Goal: Contribute content: Add original content to the website for others to see

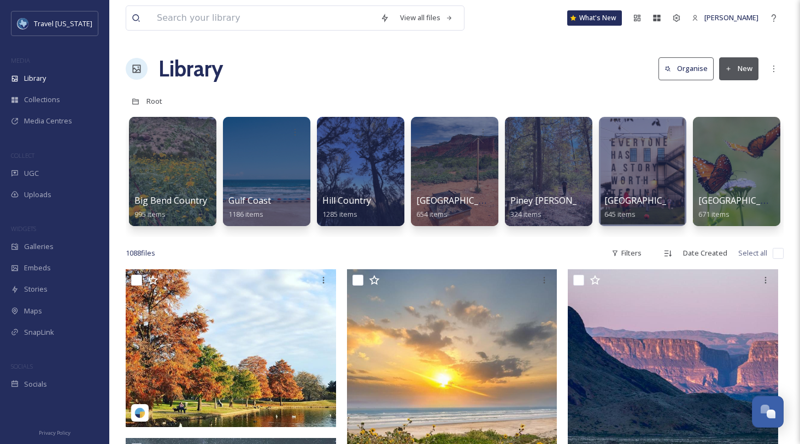
drag, startPoint x: 288, startPoint y: 3, endPoint x: 283, endPoint y: 10, distance: 9.1
click at [288, 3] on div "View all files What's New Klara Hinson" at bounding box center [455, 18] width 658 height 36
click at [280, 14] on input at bounding box center [263, 18] width 224 height 24
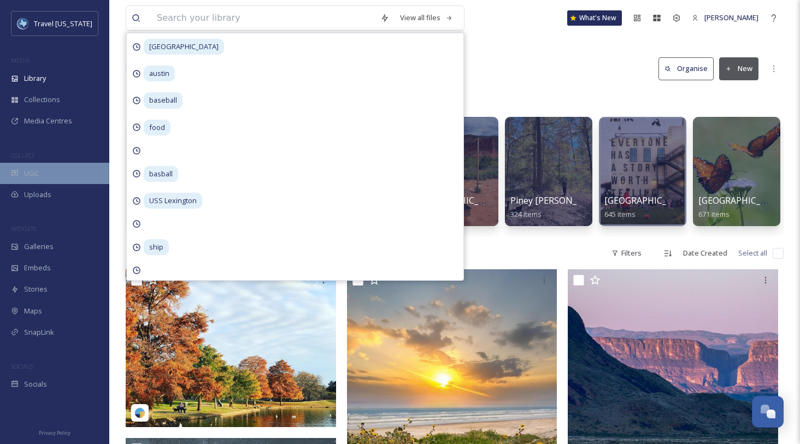
click at [64, 170] on div "UGC" at bounding box center [54, 173] width 109 height 21
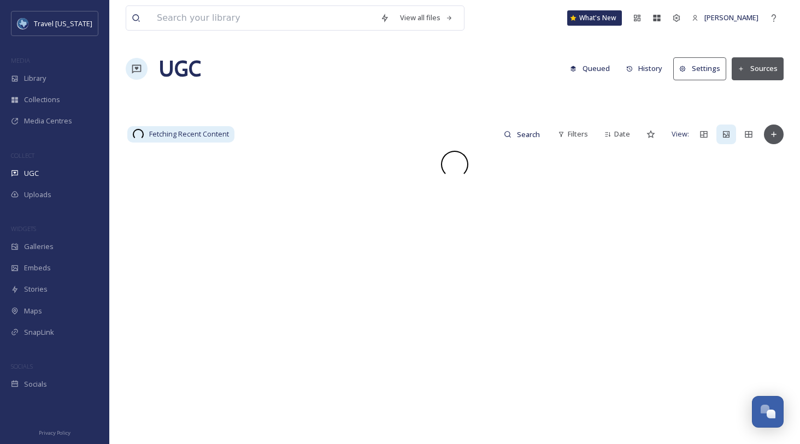
click at [242, 18] on input at bounding box center [263, 18] width 224 height 24
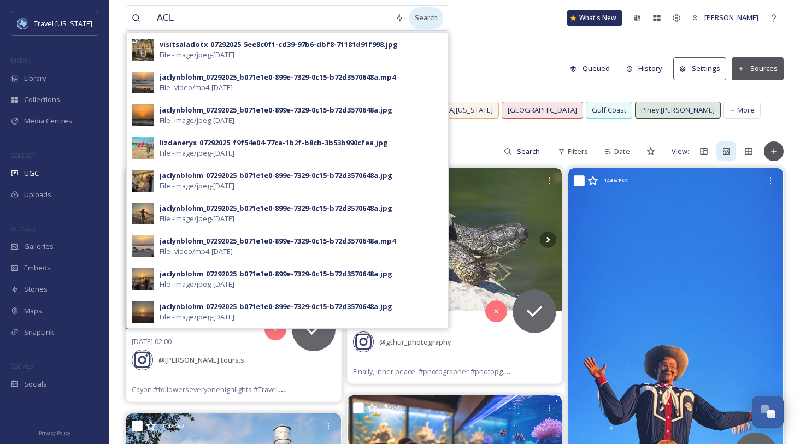
type input "ACL"
click at [431, 16] on div "Search" at bounding box center [426, 17] width 34 height 21
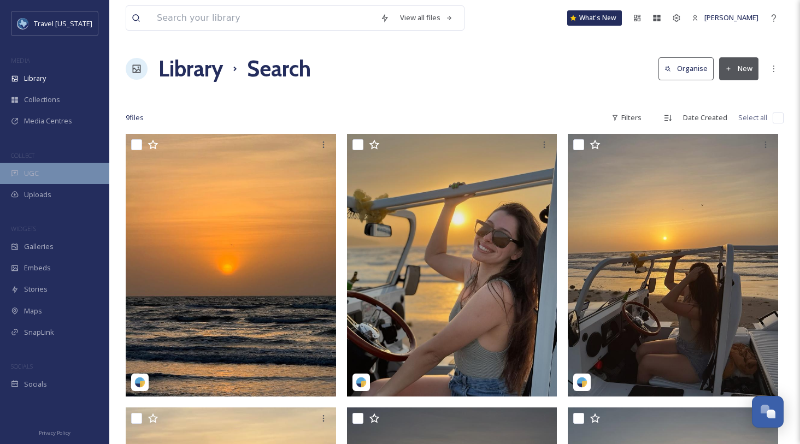
click at [53, 173] on div "UGC" at bounding box center [54, 173] width 109 height 21
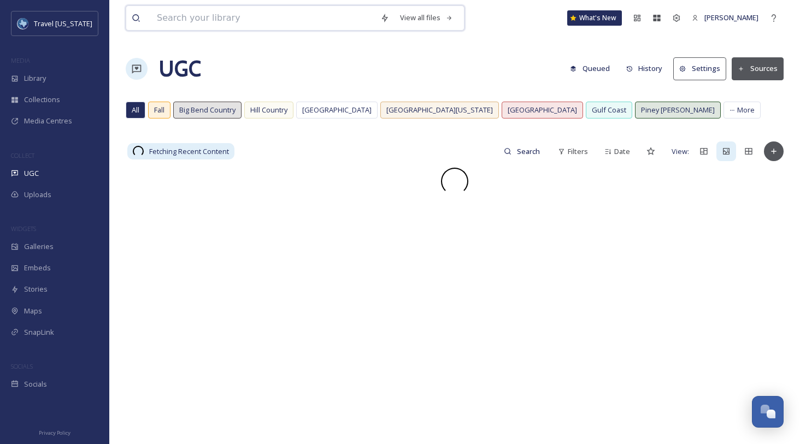
click at [207, 18] on input at bounding box center [263, 18] width 224 height 24
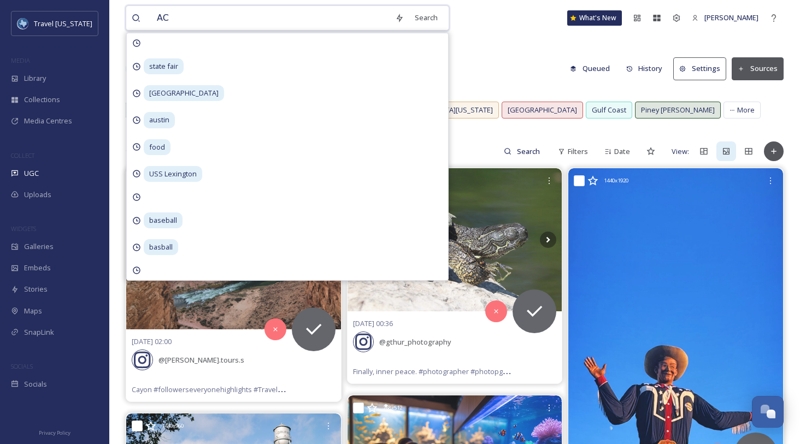
type input "ACL"
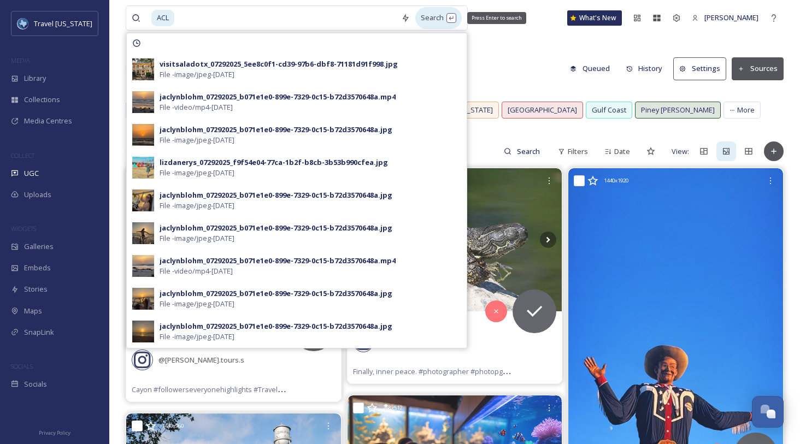
click at [422, 14] on div "Search Press Enter to search" at bounding box center [438, 17] width 46 height 21
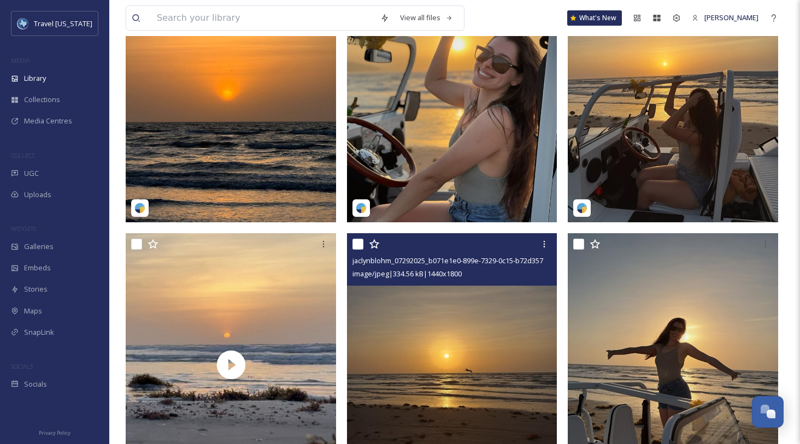
scroll to position [160, 0]
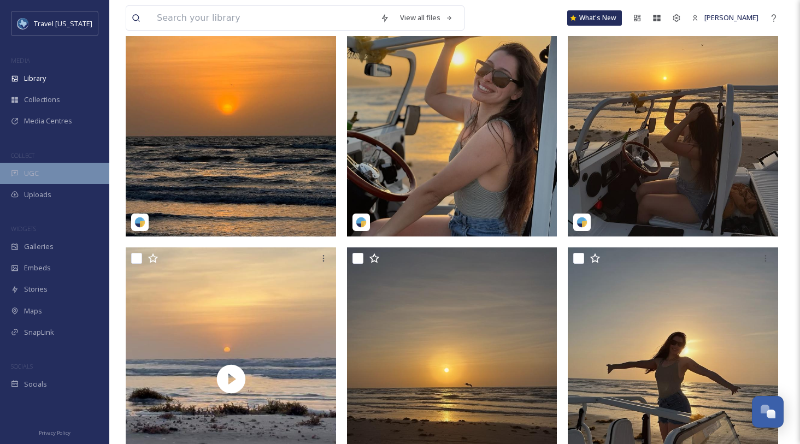
click at [36, 167] on div "UGC" at bounding box center [54, 173] width 109 height 21
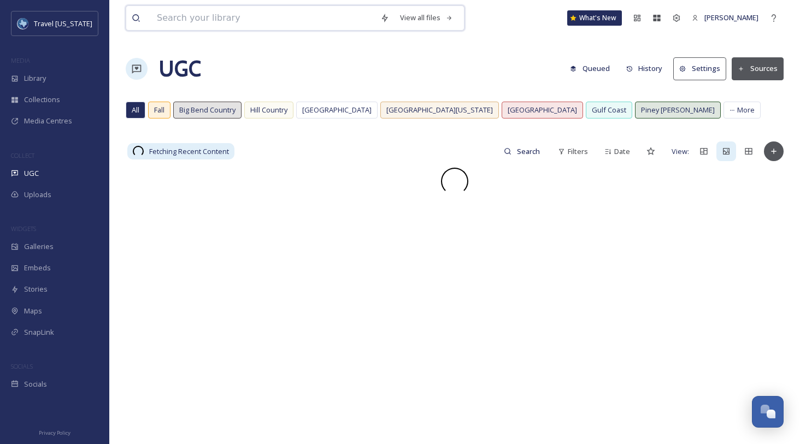
click at [222, 21] on input at bounding box center [263, 18] width 224 height 24
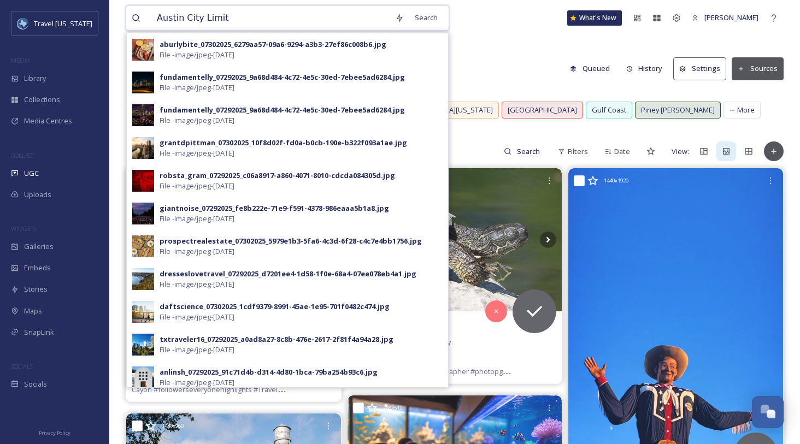
type input "Austin City Limits"
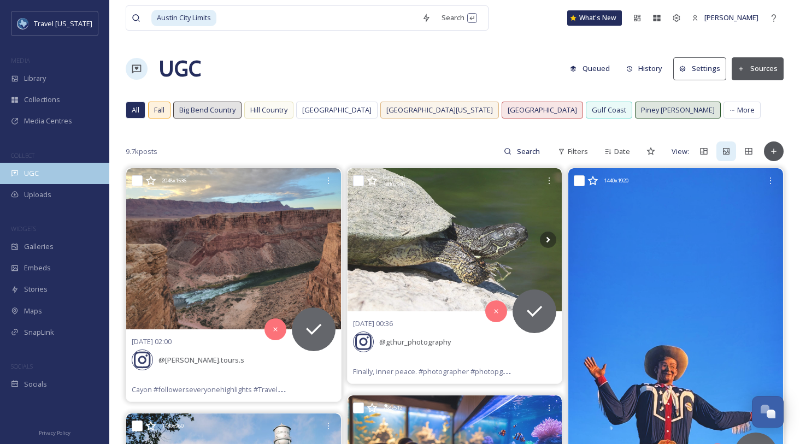
click at [45, 179] on div "UGC" at bounding box center [54, 173] width 109 height 21
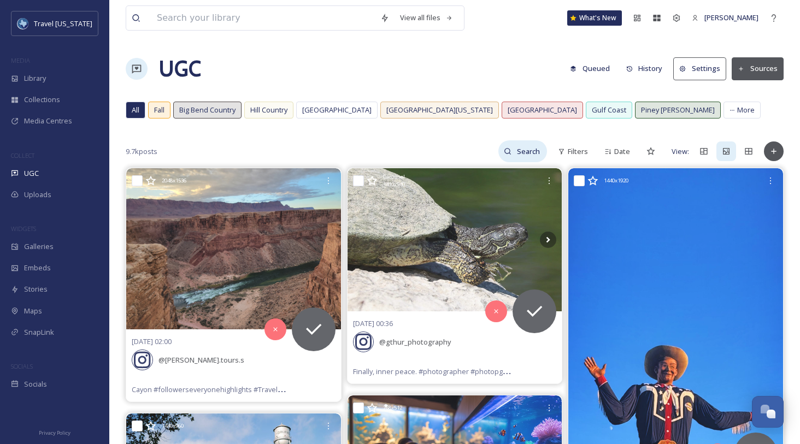
click at [524, 155] on input at bounding box center [530, 151] width 36 height 22
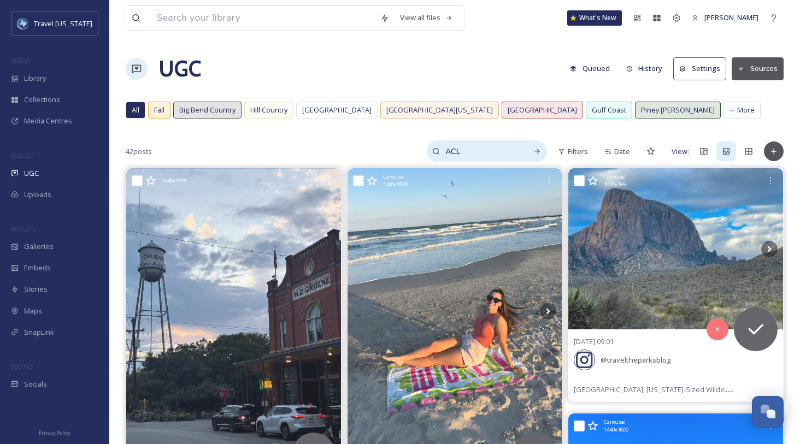
click at [489, 156] on input "ACL" at bounding box center [481, 151] width 82 height 22
click at [536, 151] on icon at bounding box center [537, 152] width 8 height 8
click at [523, 148] on div "ACL" at bounding box center [510, 151] width 74 height 22
click at [523, 148] on div "ACL" at bounding box center [487, 151] width 120 height 22
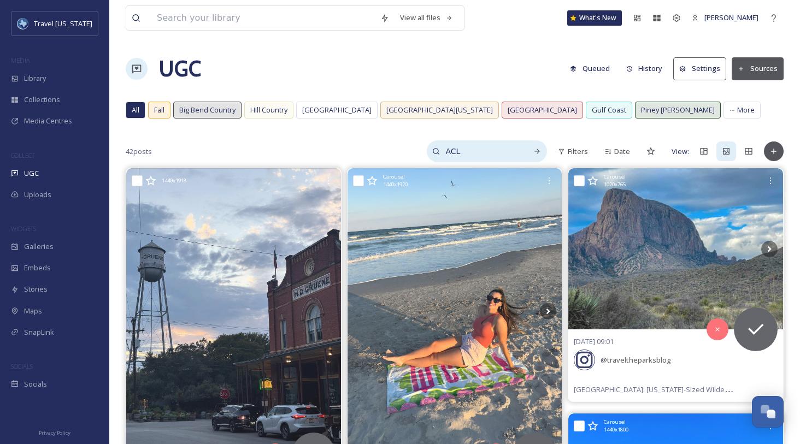
click at [482, 149] on input "ACL" at bounding box center [481, 151] width 82 height 22
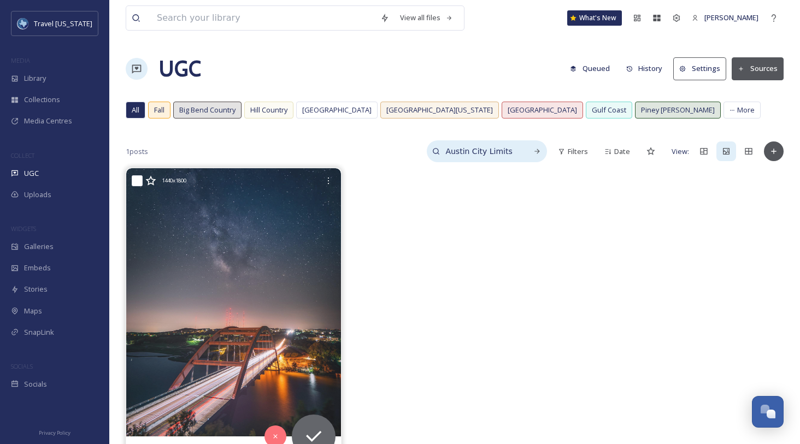
click at [479, 155] on input "Austin City Limits" at bounding box center [481, 151] width 82 height 22
type input "ACL"
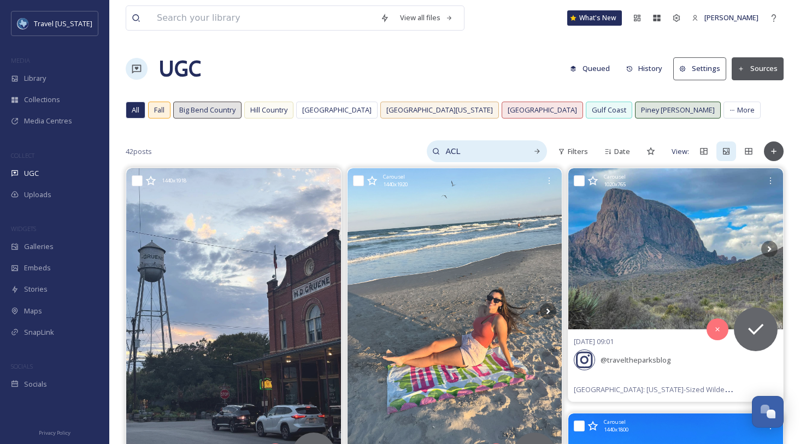
click at [463, 152] on input "ACL" at bounding box center [481, 151] width 82 height 22
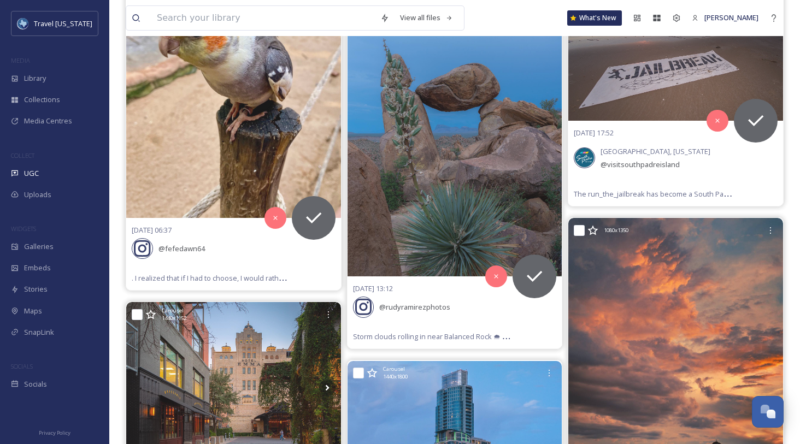
scroll to position [4162, 0]
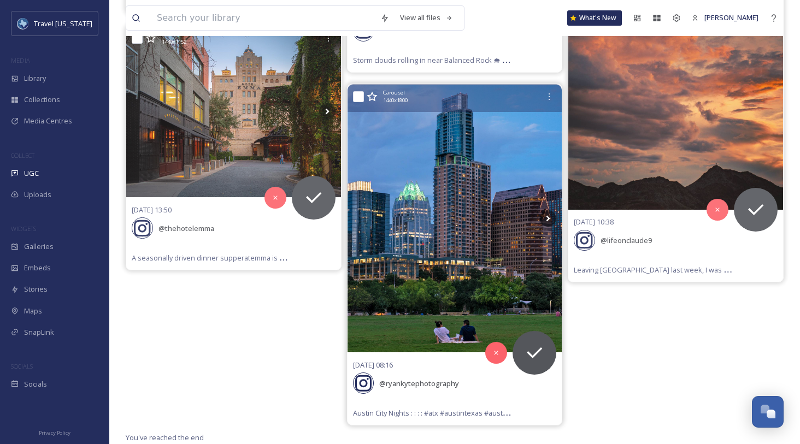
click at [404, 180] on img at bounding box center [455, 219] width 215 height 268
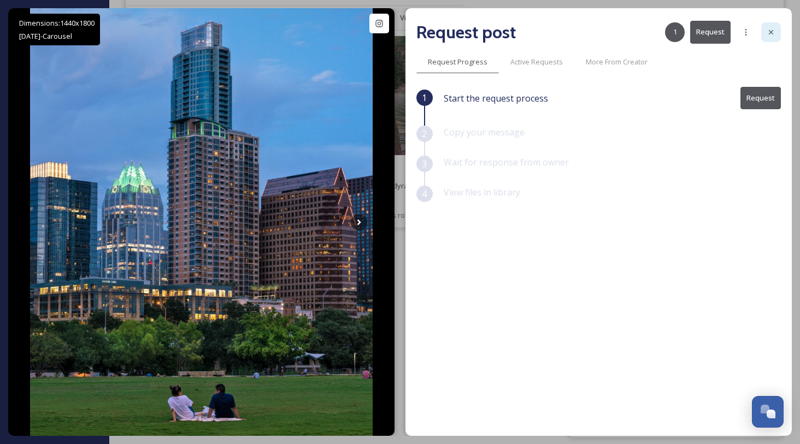
click at [770, 30] on icon at bounding box center [771, 32] width 9 height 9
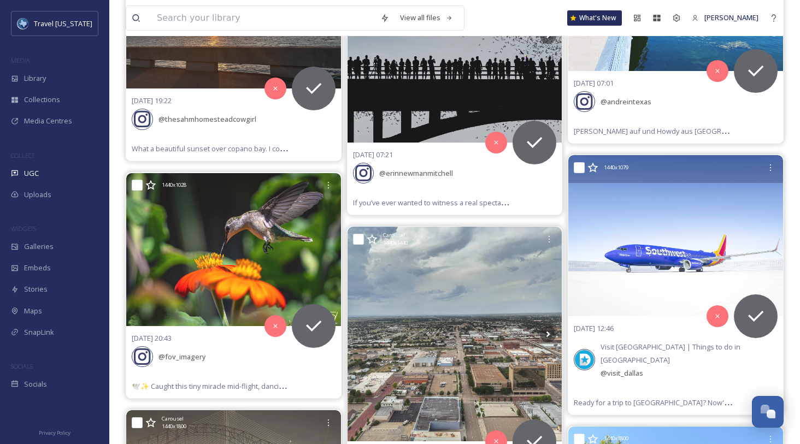
scroll to position [566, 0]
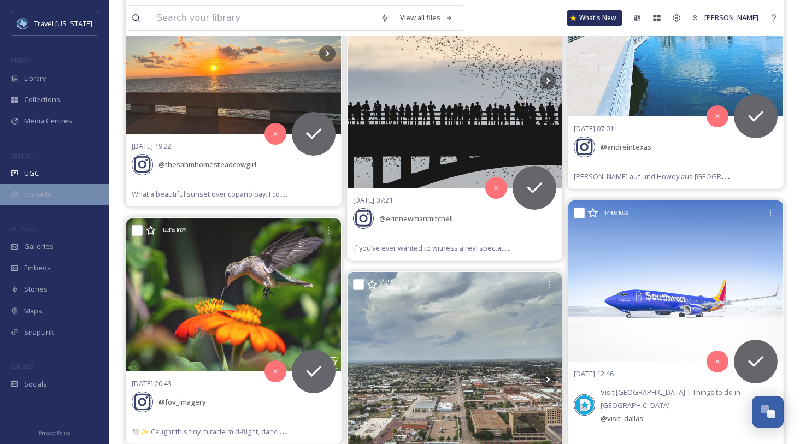
click at [49, 190] on span "Uploads" at bounding box center [37, 195] width 27 height 10
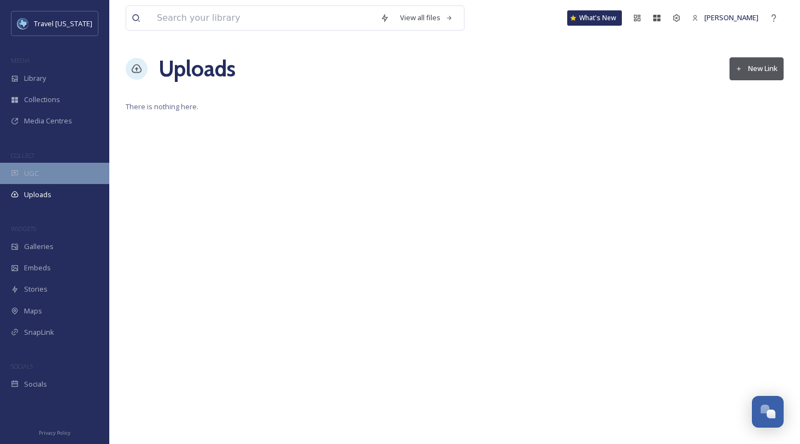
click at [52, 175] on div "UGC" at bounding box center [54, 173] width 109 height 21
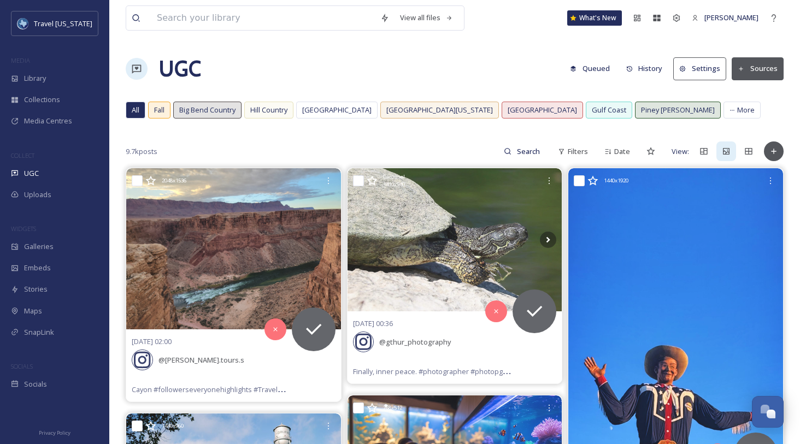
click at [752, 71] on button "Sources" at bounding box center [758, 68] width 52 height 22
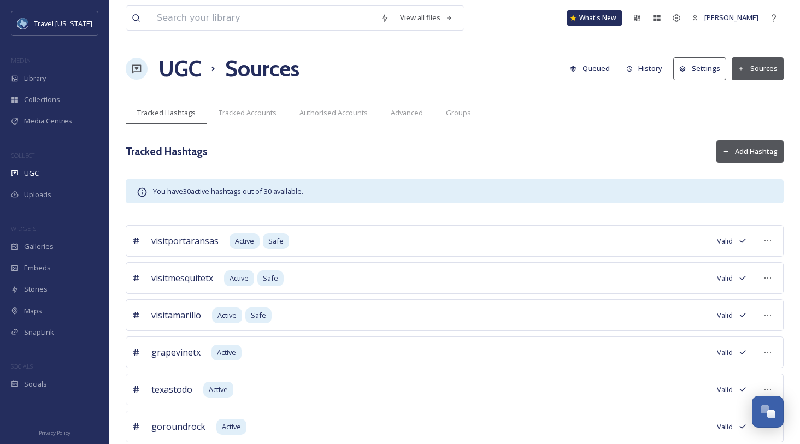
click at [189, 71] on h1 "UGC" at bounding box center [180, 68] width 43 height 33
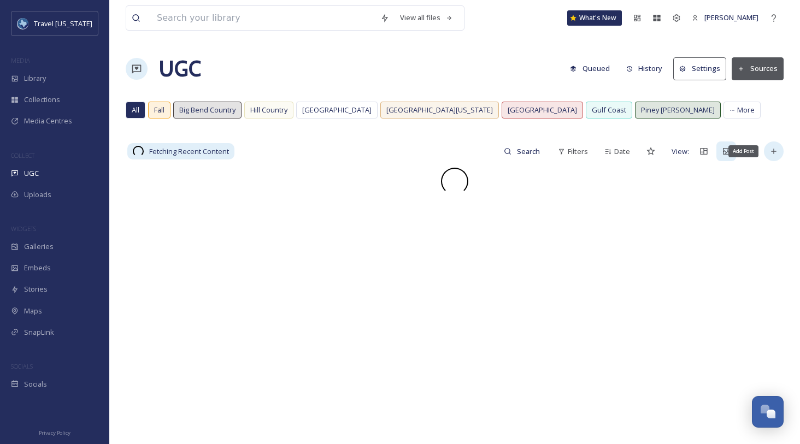
click at [773, 153] on icon at bounding box center [773, 151] width 5 height 5
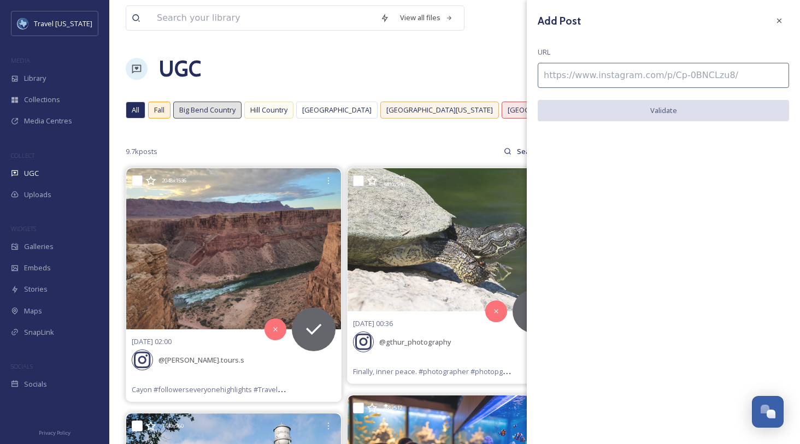
click at [596, 79] on input at bounding box center [663, 75] width 251 height 25
paste input "[URL][DOMAIN_NAME]"
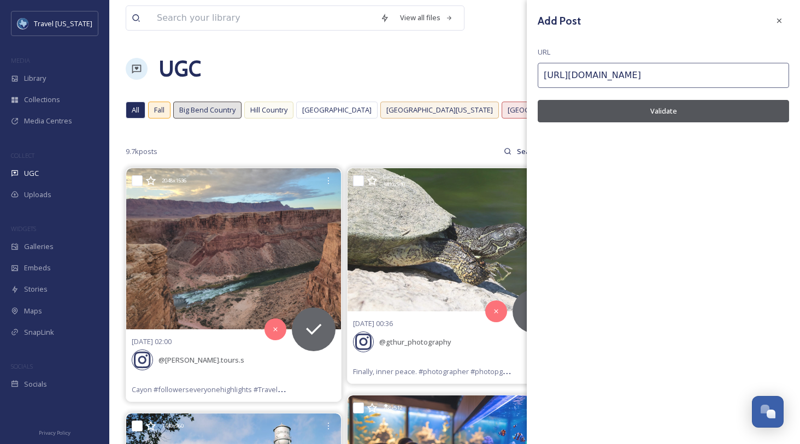
type input "[URL][DOMAIN_NAME]"
click at [603, 115] on button "Validate" at bounding box center [663, 111] width 251 height 22
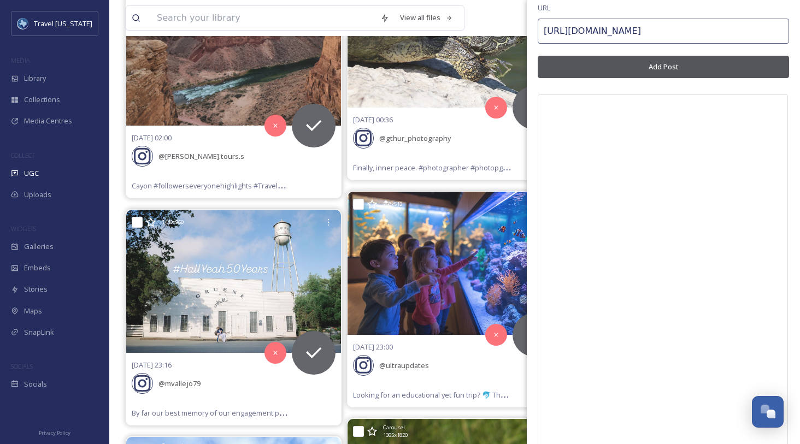
scroll to position [31, 0]
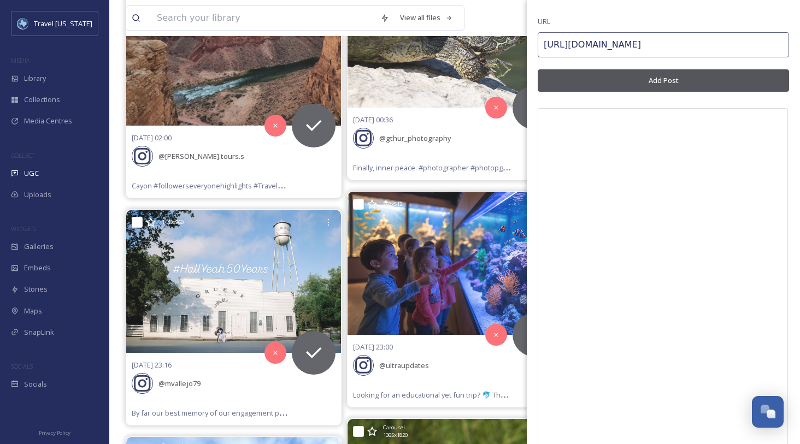
click at [666, 86] on button "Add Post" at bounding box center [663, 80] width 251 height 22
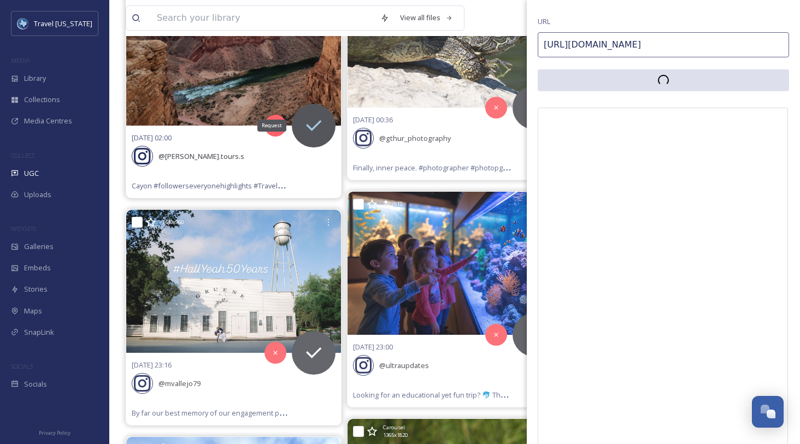
scroll to position [0, 0]
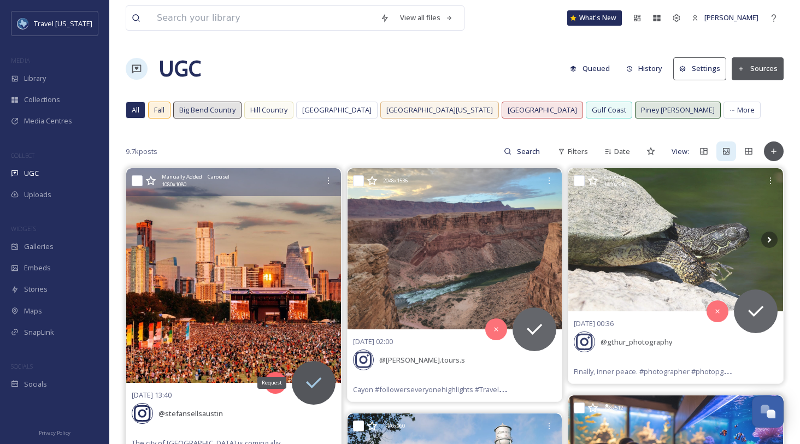
click at [316, 390] on icon at bounding box center [314, 383] width 22 height 22
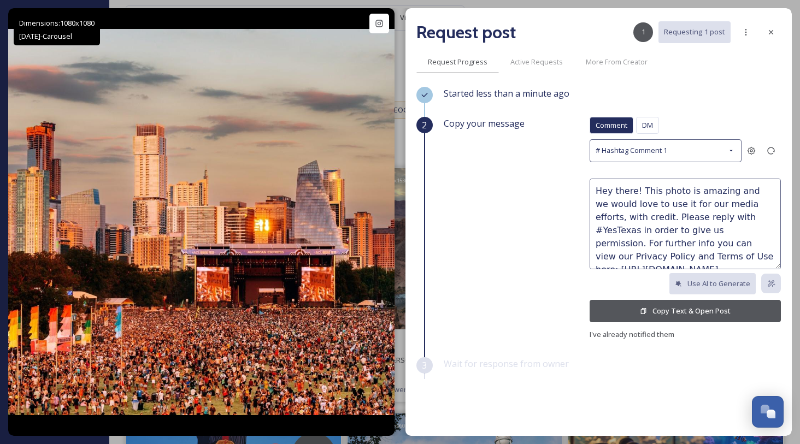
click at [680, 310] on button "Copy Text & Open Post" at bounding box center [685, 311] width 191 height 22
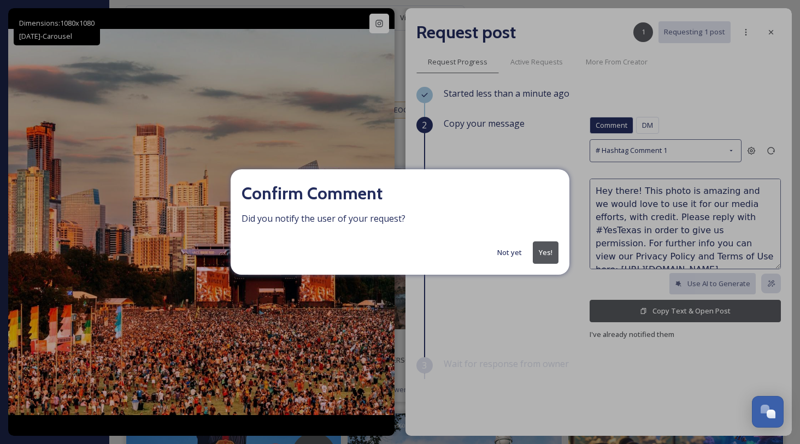
click at [541, 251] on button "Yes!" at bounding box center [546, 253] width 26 height 22
